Goal: Information Seeking & Learning: Learn about a topic

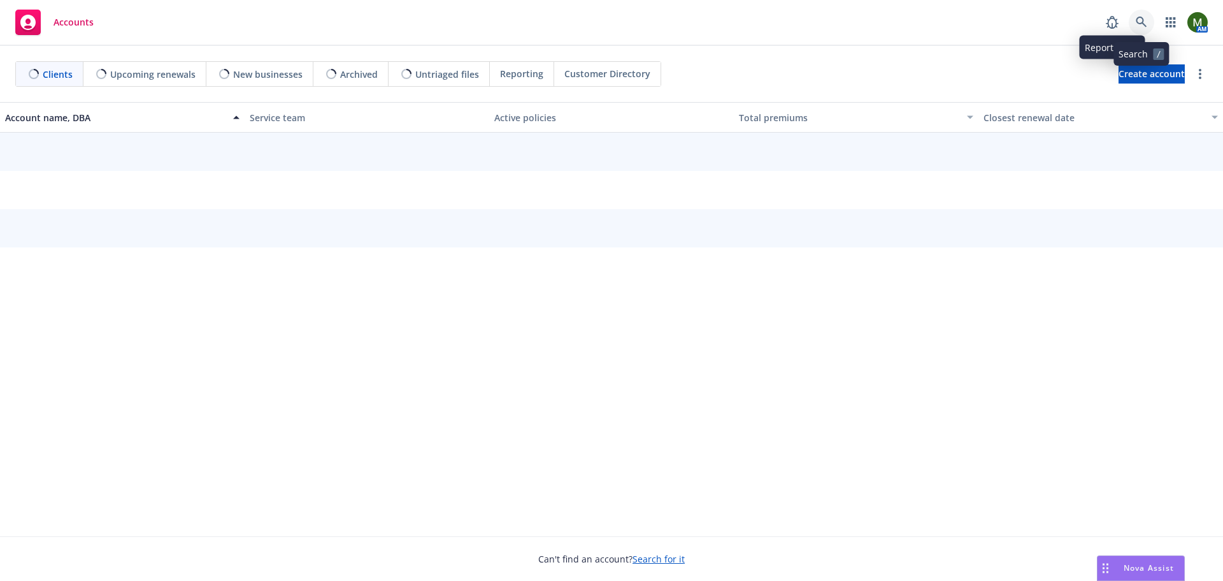
click at [1146, 27] on icon at bounding box center [1141, 22] width 11 height 11
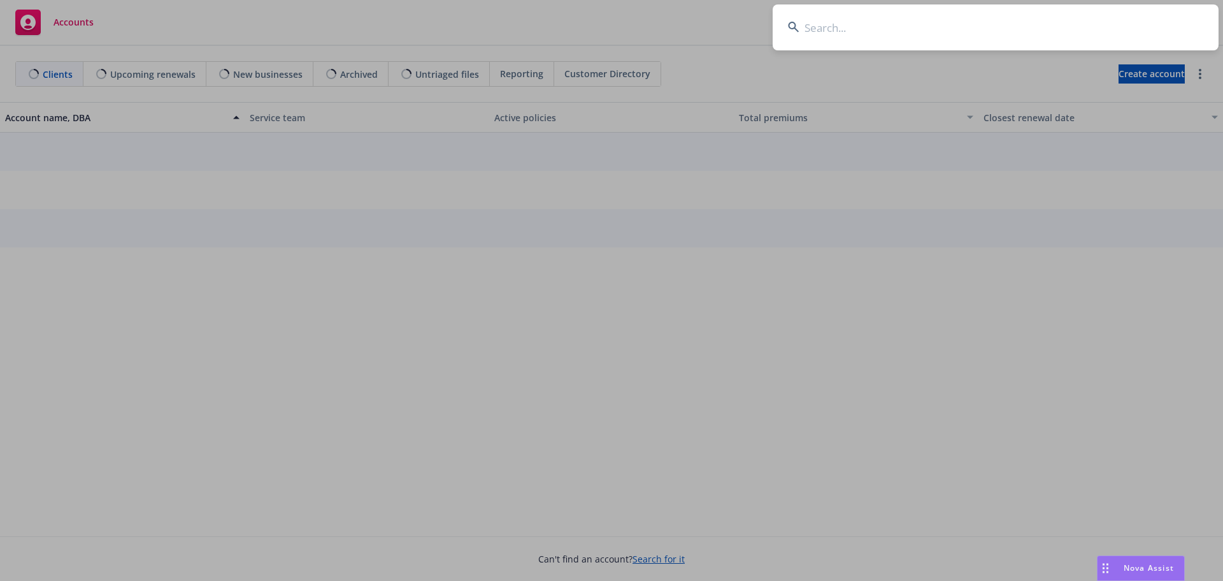
click at [1127, 29] on input at bounding box center [996, 27] width 446 height 46
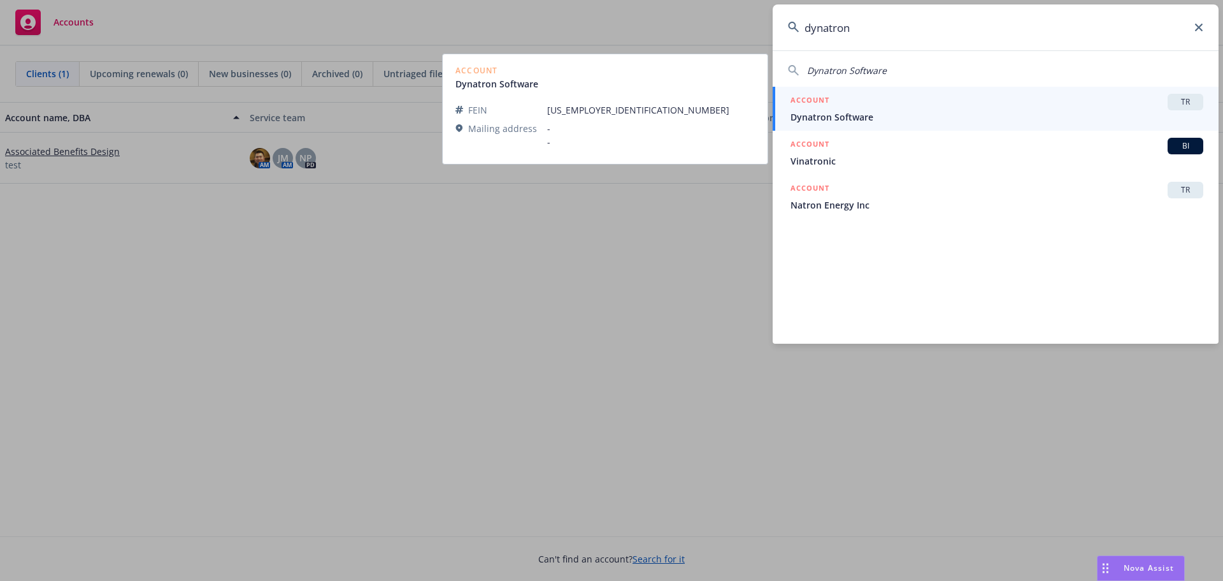
type input "dynatron"
click at [896, 109] on div "ACCOUNT TR" at bounding box center [997, 102] width 413 height 17
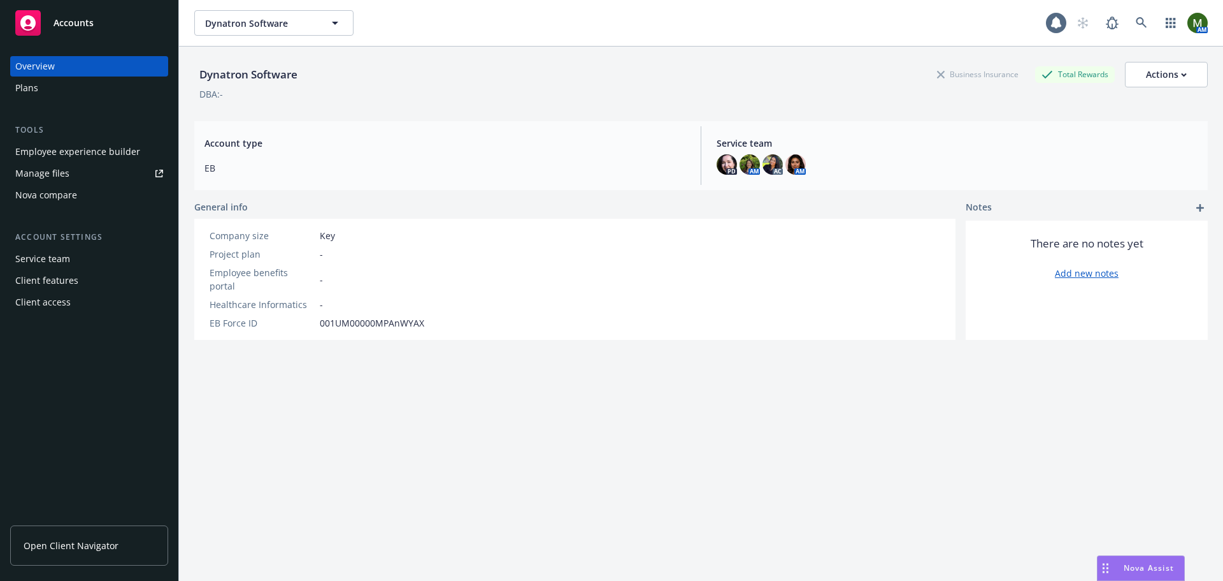
click at [100, 147] on div "Employee experience builder" at bounding box center [77, 151] width 125 height 20
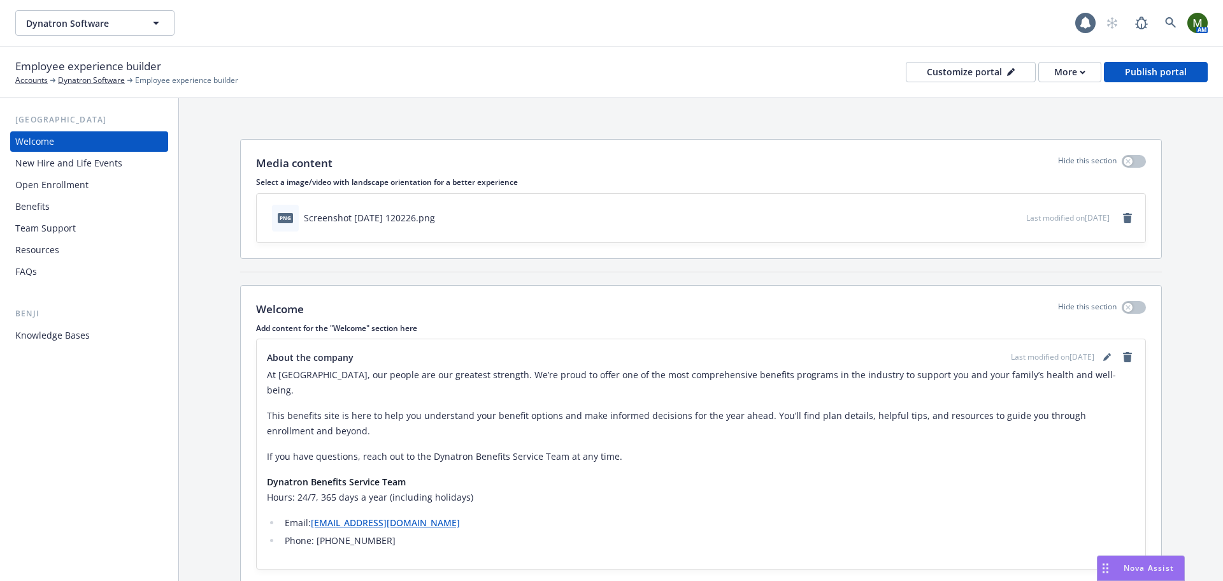
click at [103, 200] on div "Benefits" at bounding box center [89, 206] width 148 height 20
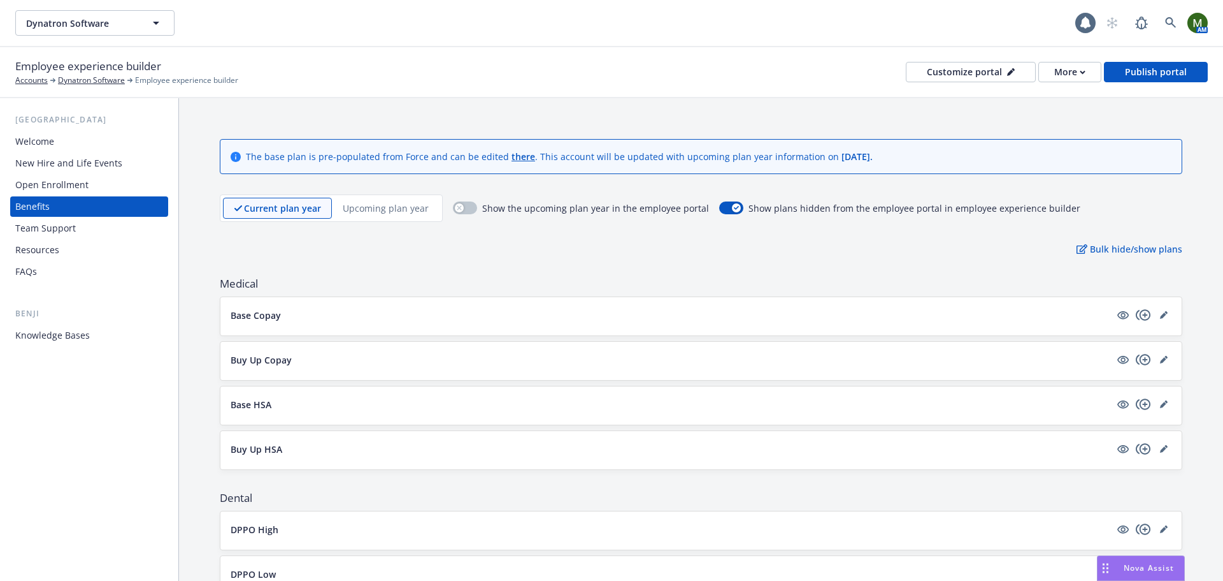
click at [369, 213] on p "Upcoming plan year" at bounding box center [386, 207] width 86 height 13
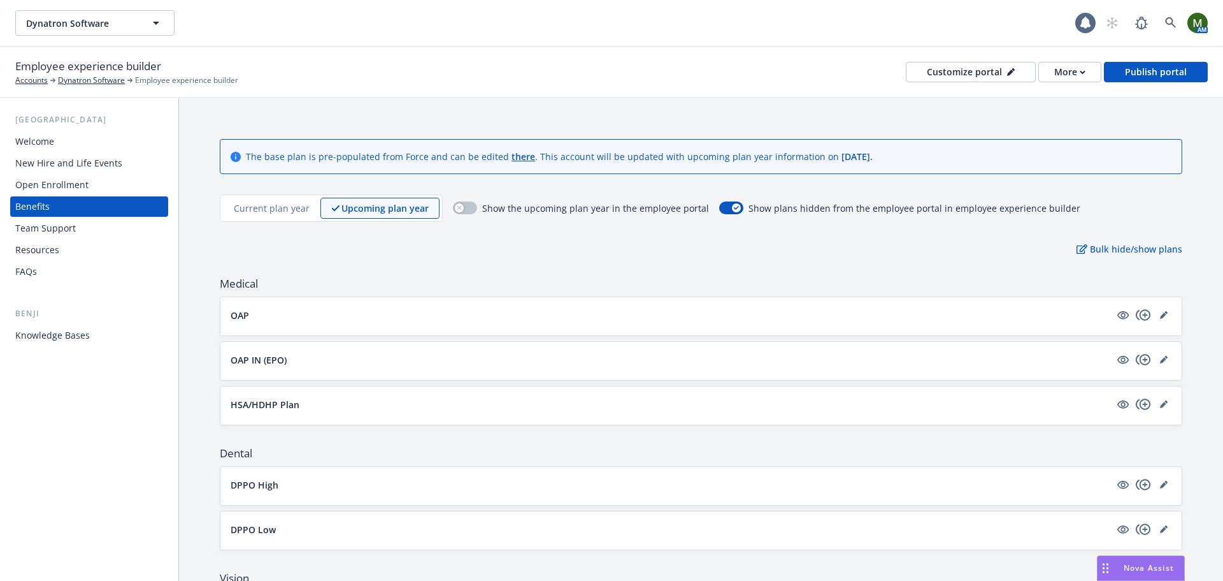
click at [294, 211] on p "Current plan year" at bounding box center [272, 207] width 76 height 13
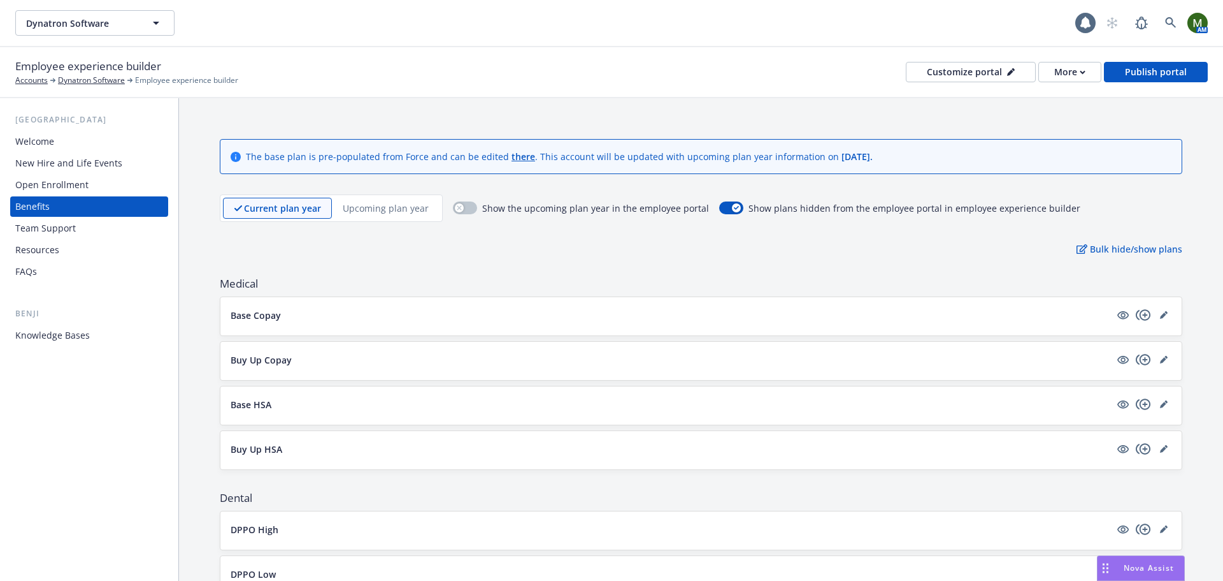
click at [368, 212] on p "Upcoming plan year" at bounding box center [386, 207] width 86 height 13
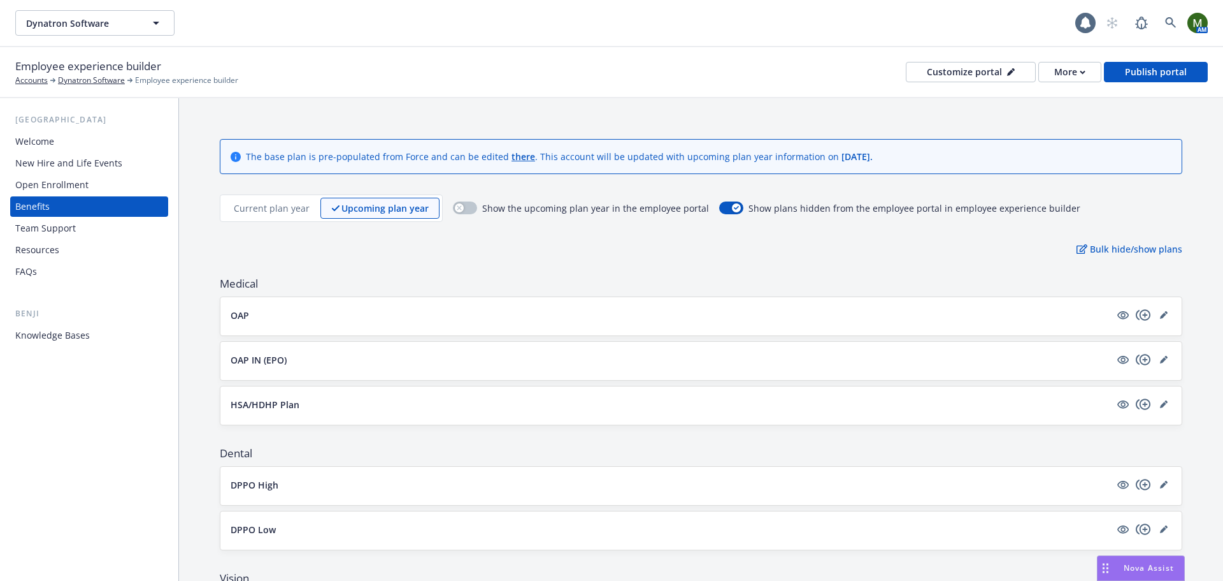
click at [291, 205] on p "Current plan year" at bounding box center [272, 207] width 76 height 13
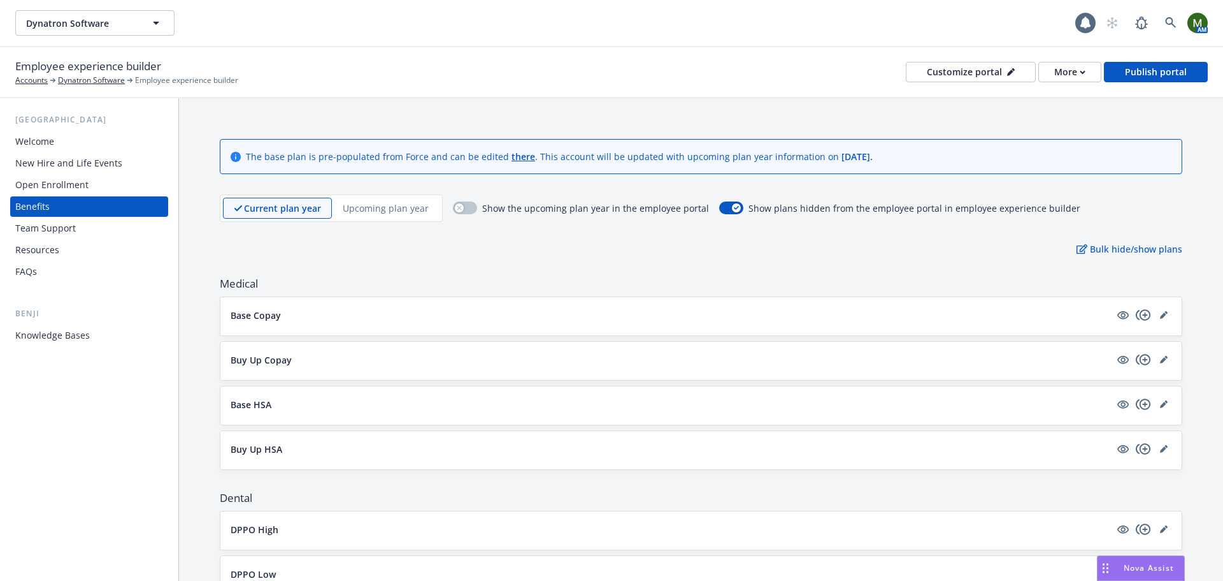
click at [385, 214] on p "Upcoming plan year" at bounding box center [386, 207] width 86 height 13
